Goal: Communication & Community: Answer question/provide support

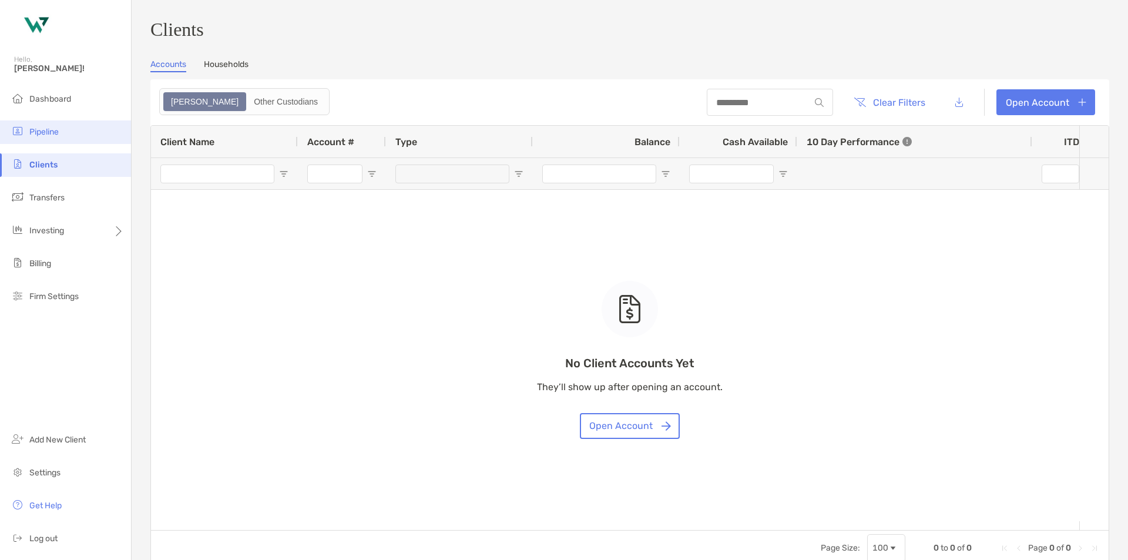
click at [58, 135] on span "Pipeline" at bounding box center [43, 132] width 29 height 10
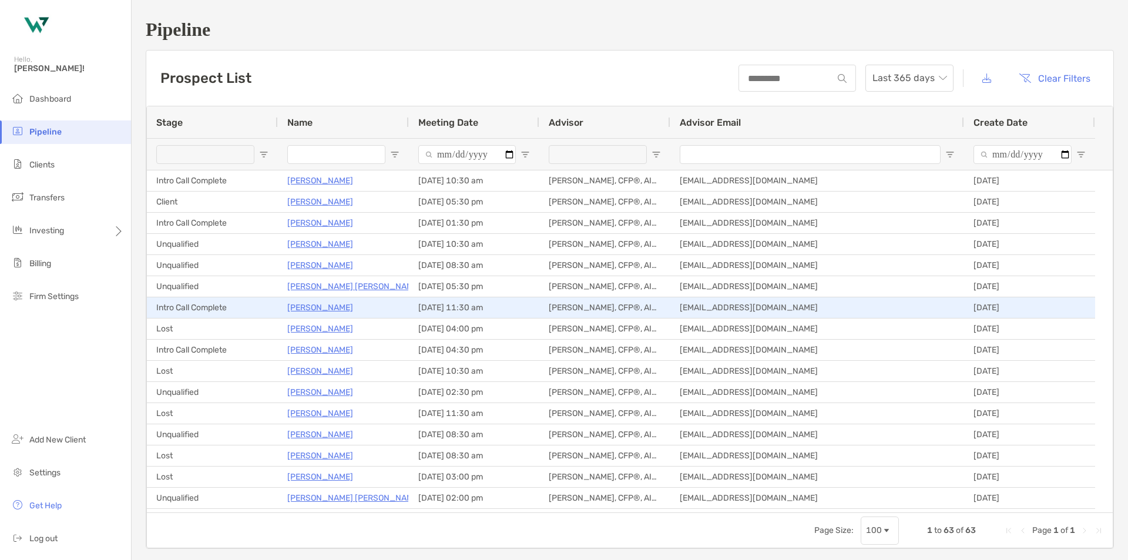
click at [310, 306] on p "[PERSON_NAME]" at bounding box center [320, 307] width 66 height 15
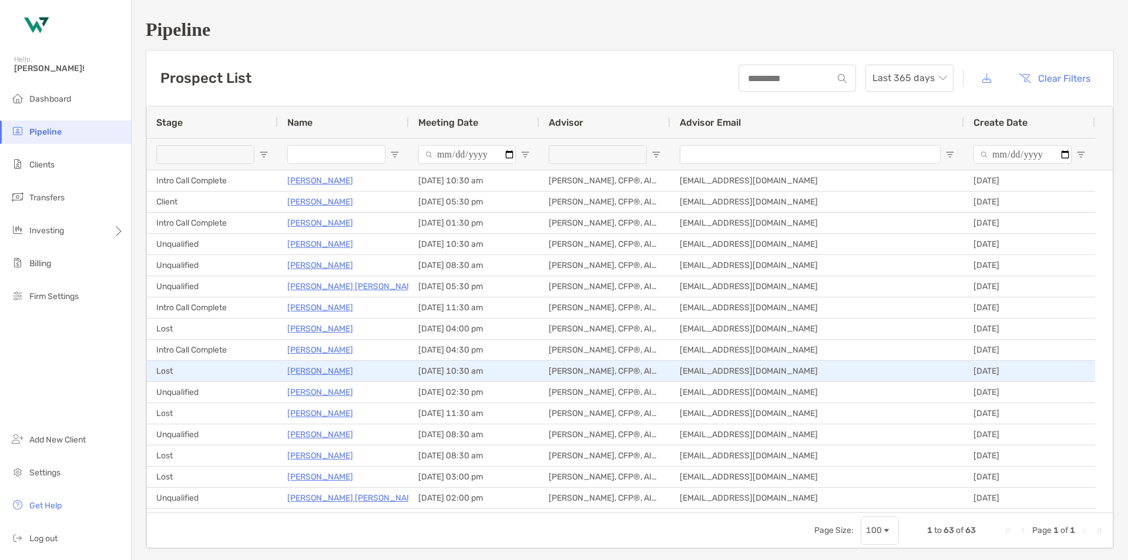
click at [326, 370] on p "Jason Parris" at bounding box center [320, 371] width 66 height 15
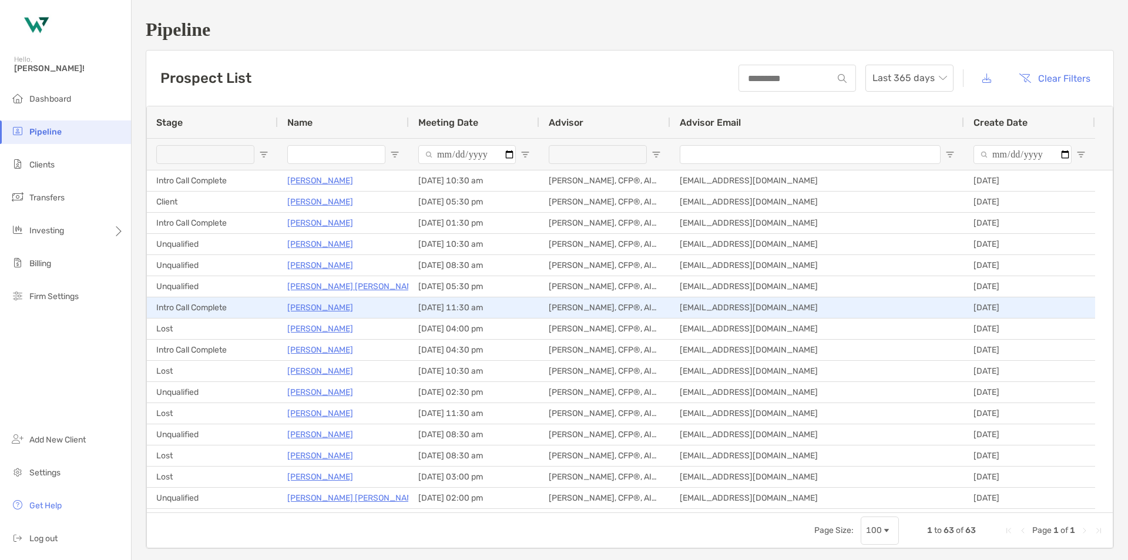
click at [312, 307] on p "[PERSON_NAME]" at bounding box center [320, 307] width 66 height 15
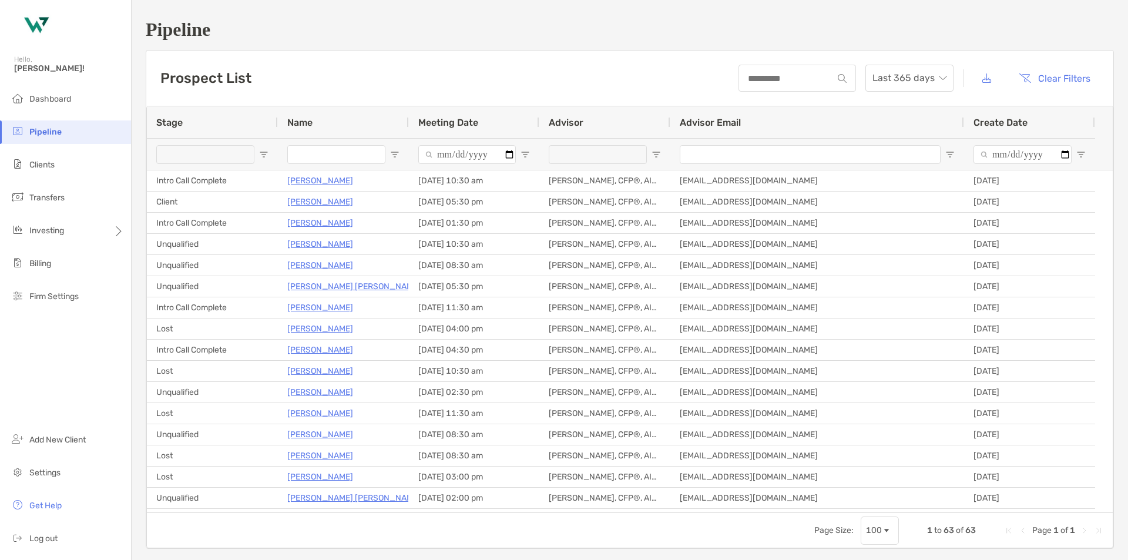
click at [313, 125] on span "Name" at bounding box center [299, 122] width 25 height 11
click at [313, 125] on span at bounding box center [321, 122] width 16 height 9
click at [433, 128] on span "Meeting Date" at bounding box center [448, 122] width 60 height 11
click at [186, 119] on div "Stage" at bounding box center [212, 122] width 112 height 32
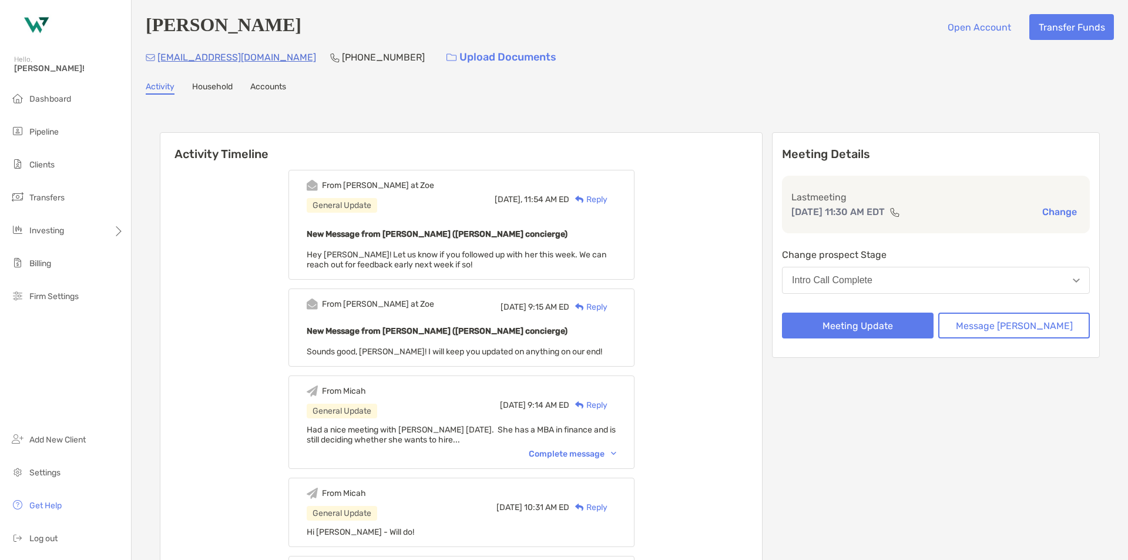
click at [601, 452] on div "Complete message" at bounding box center [573, 454] width 88 height 10
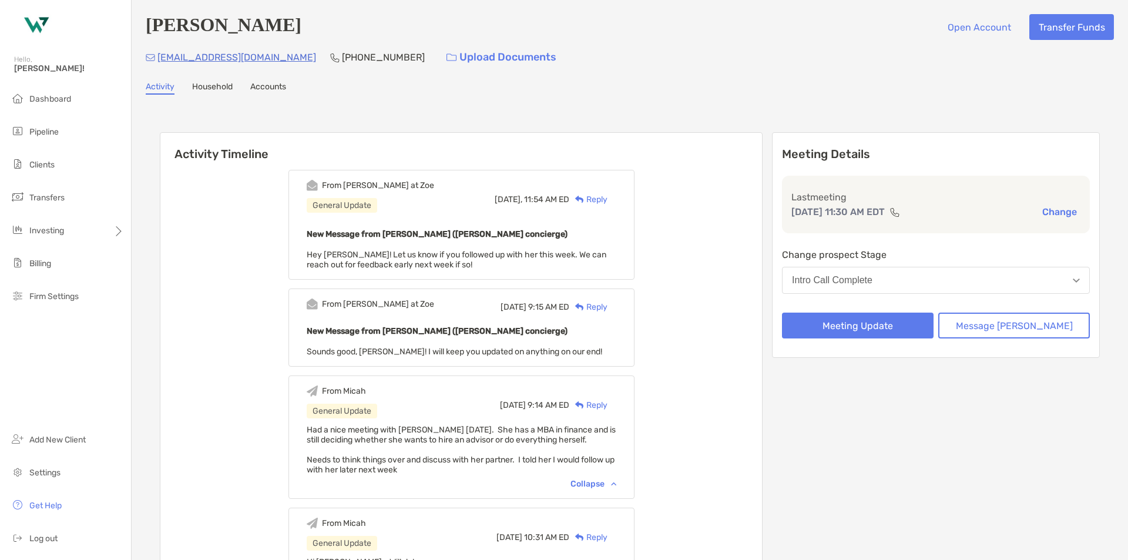
click at [38, 29] on img at bounding box center [35, 26] width 42 height 42
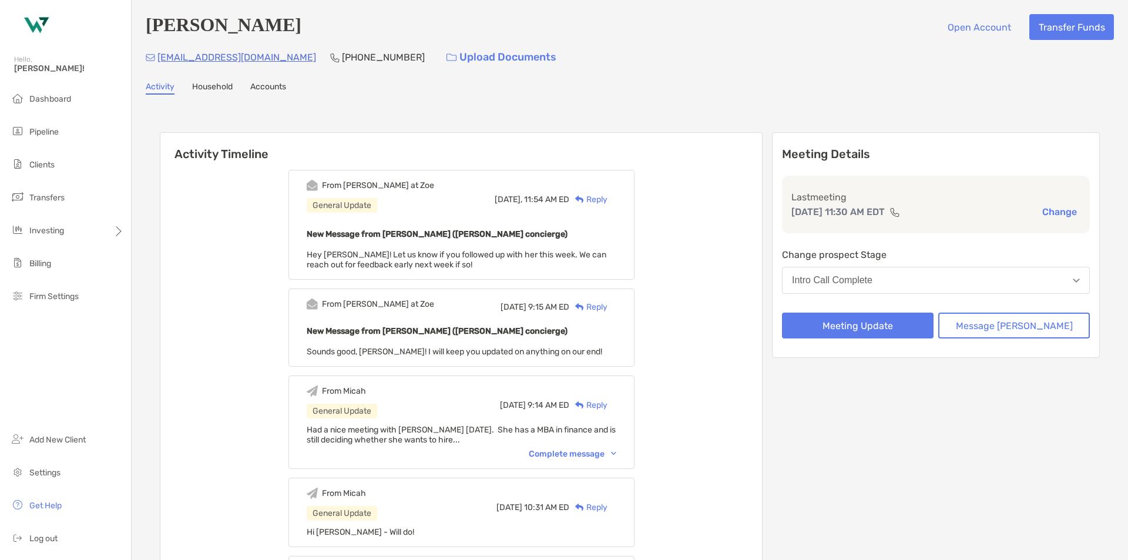
click at [608, 201] on div "Reply" at bounding box center [588, 199] width 38 height 12
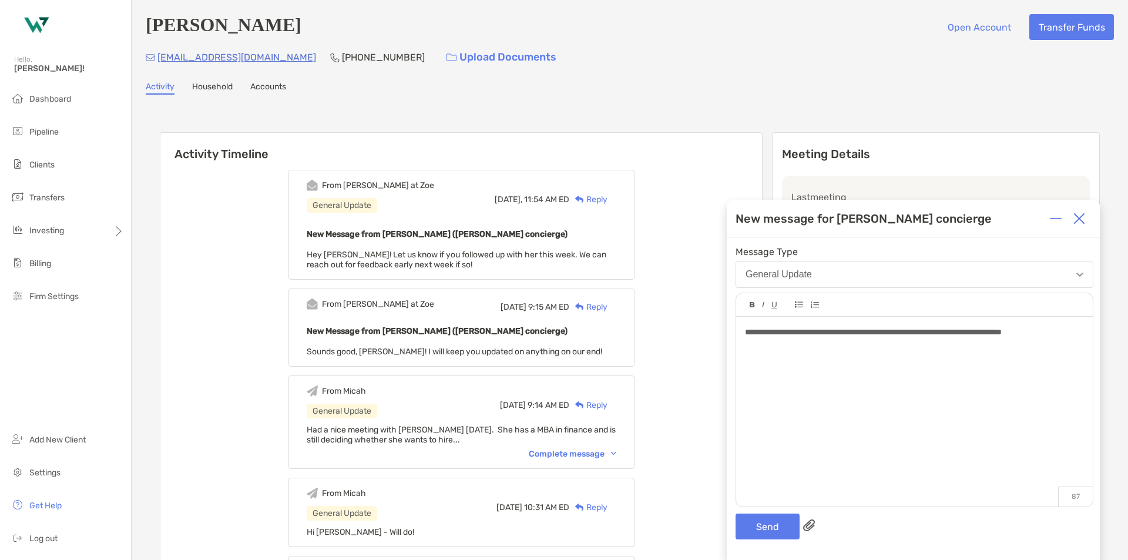
click at [794, 333] on span "**********" at bounding box center [873, 332] width 257 height 8
click at [1086, 214] on div at bounding box center [1080, 219] width 24 height 24
